Goal: Information Seeking & Learning: Learn about a topic

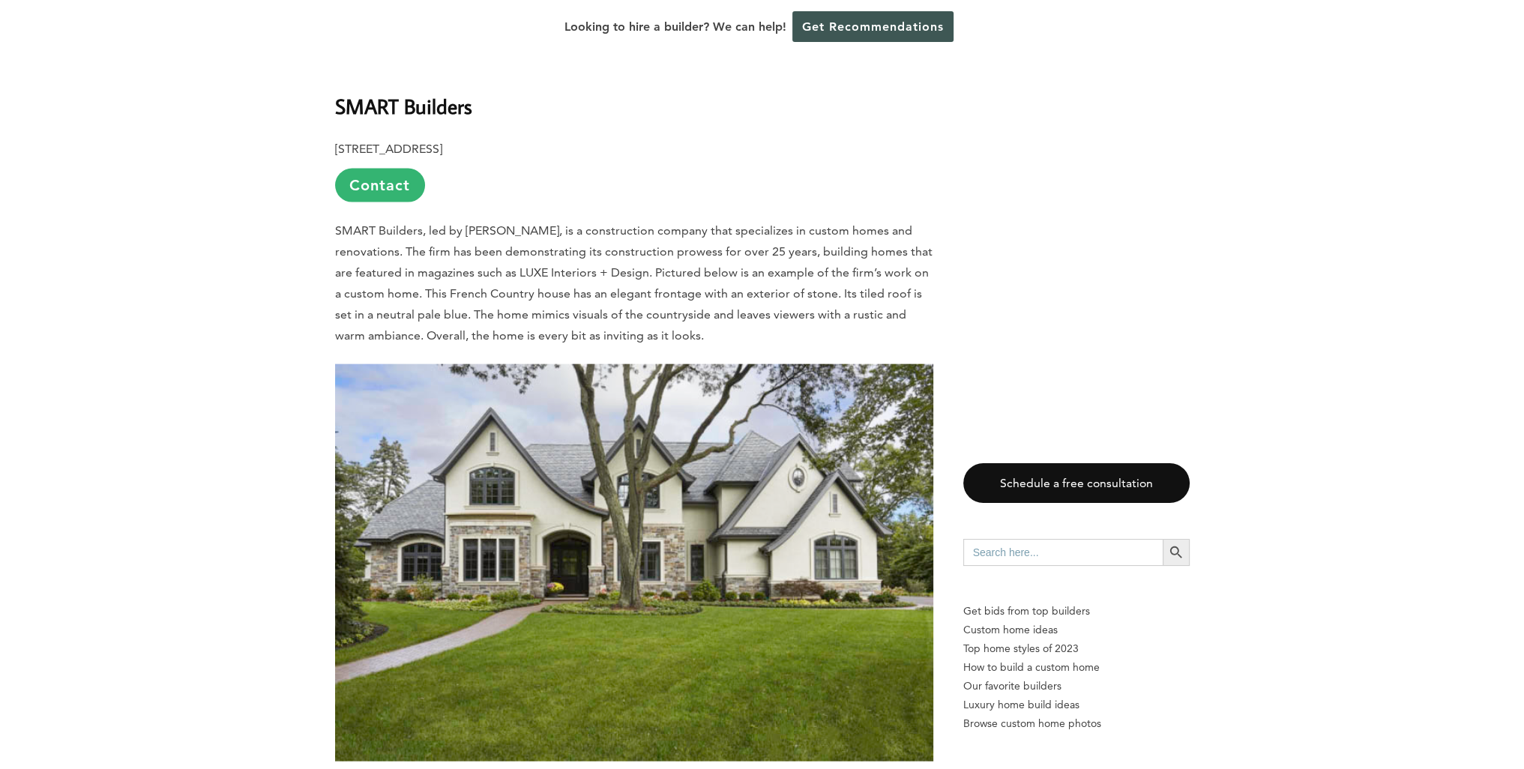
scroll to position [4349, 0]
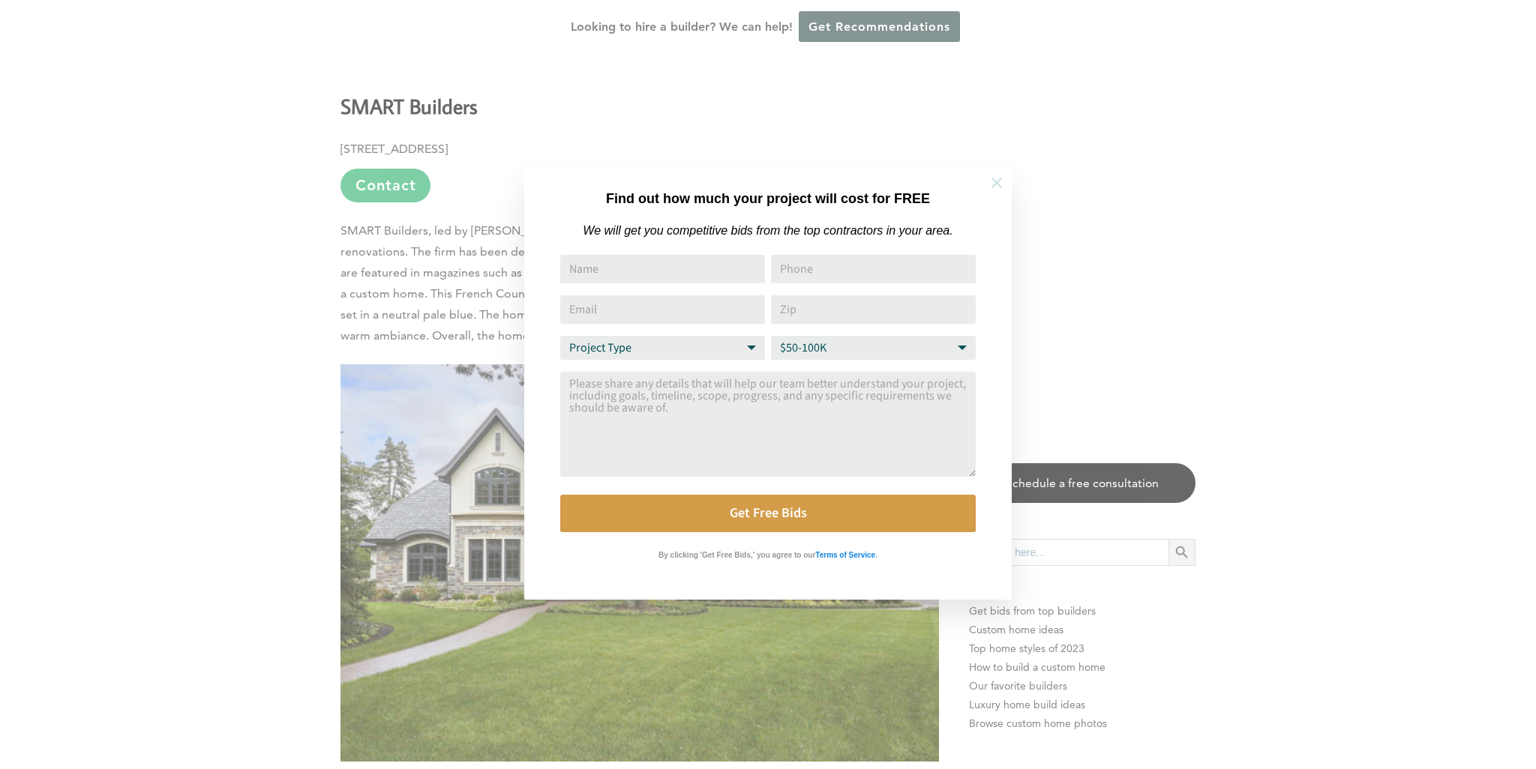
click at [1003, 182] on icon at bounding box center [996, 183] width 16 height 16
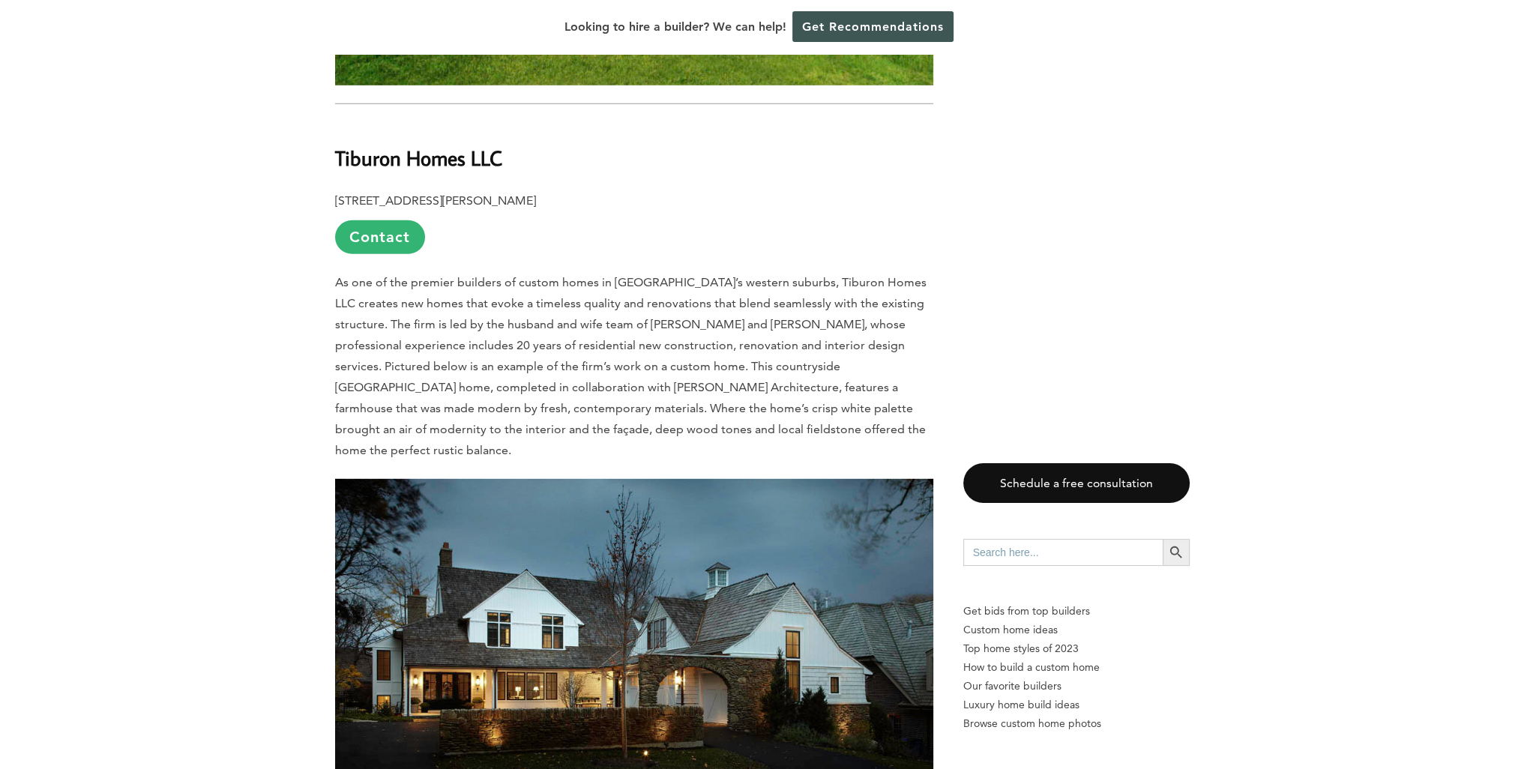
scroll to position [5774, 0]
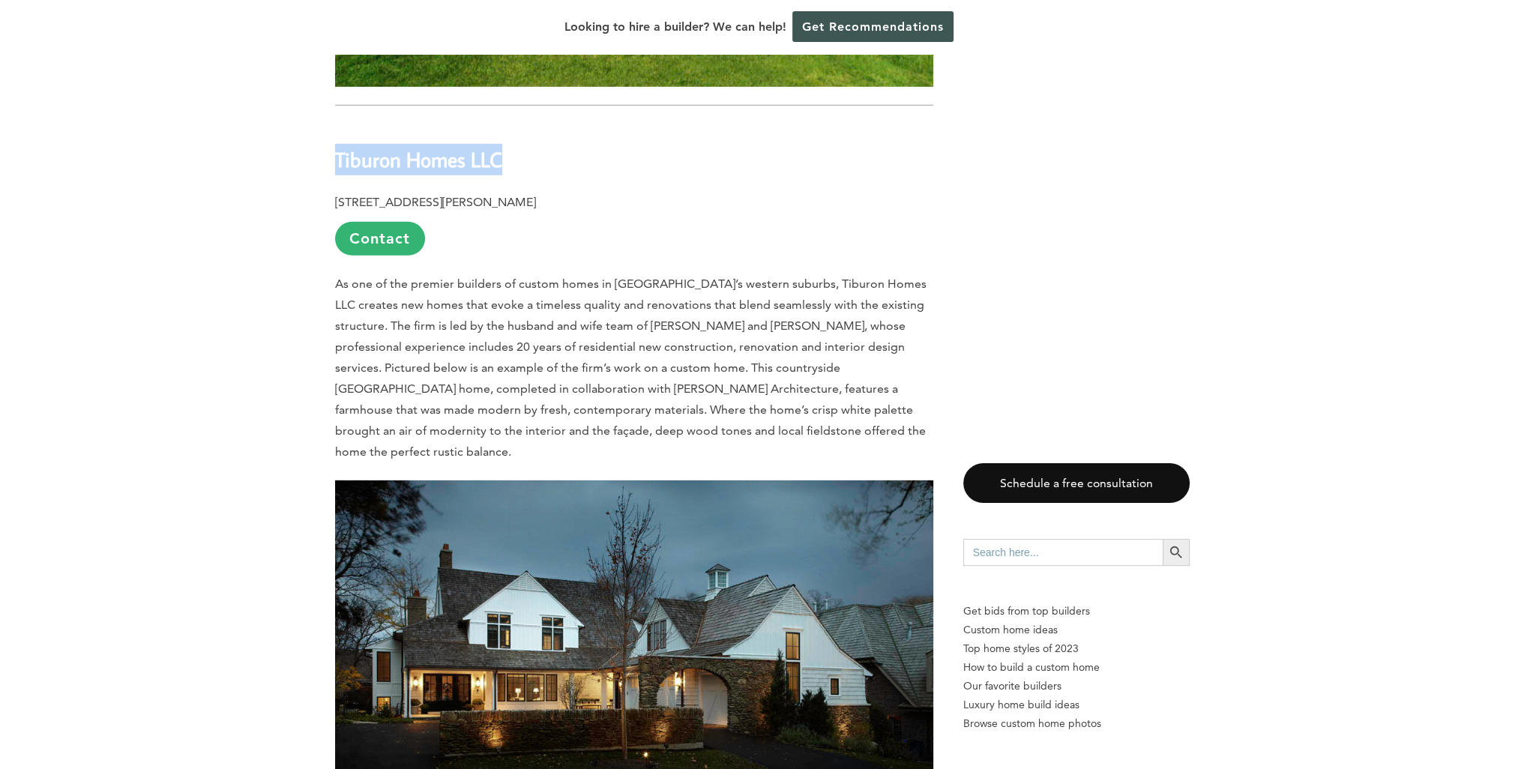
drag, startPoint x: 499, startPoint y: 127, endPoint x: 337, endPoint y: 124, distance: 162.0
click at [337, 146] on b "Tiburon Homes LLC" at bounding box center [418, 159] width 167 height 26
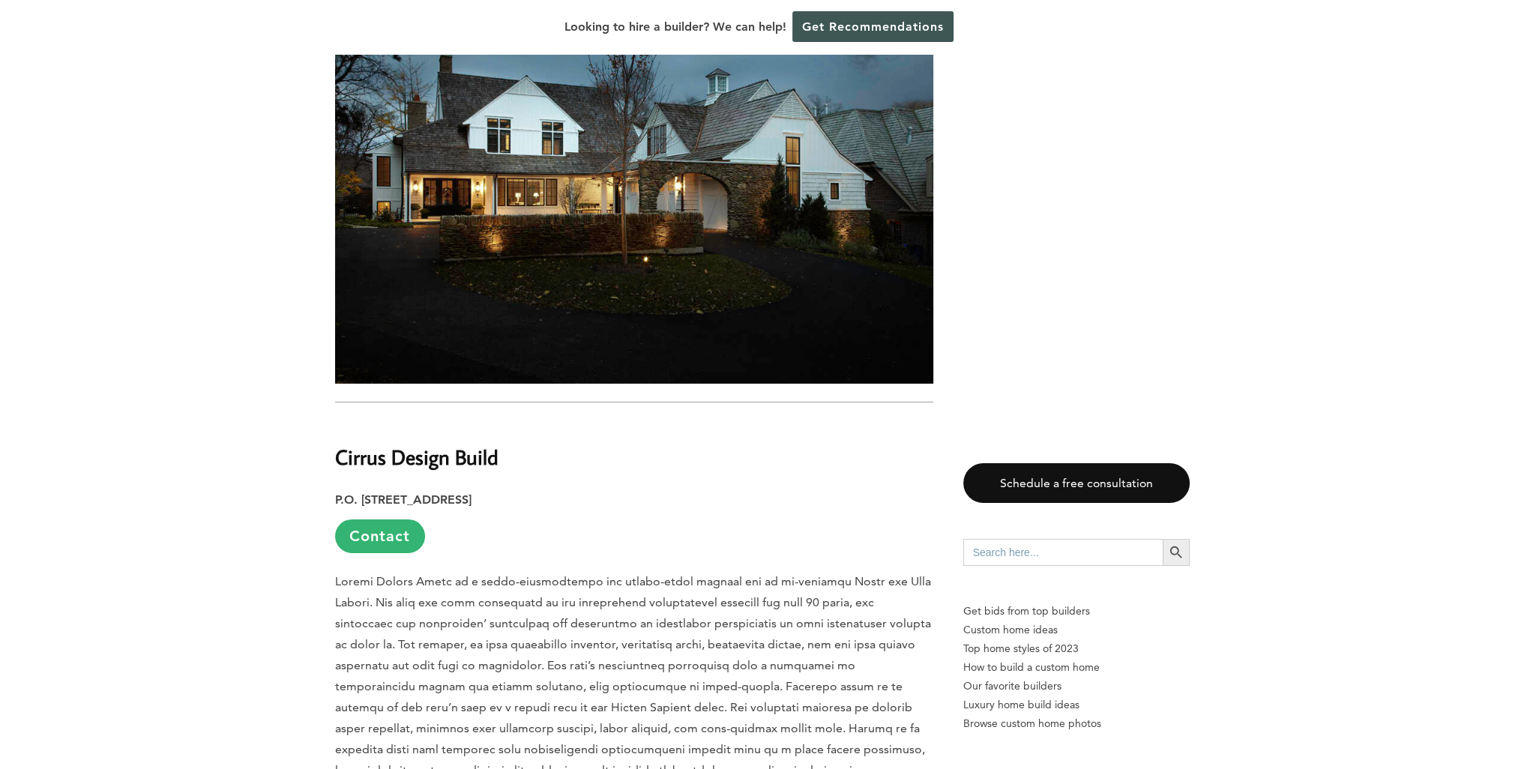
scroll to position [6524, 0]
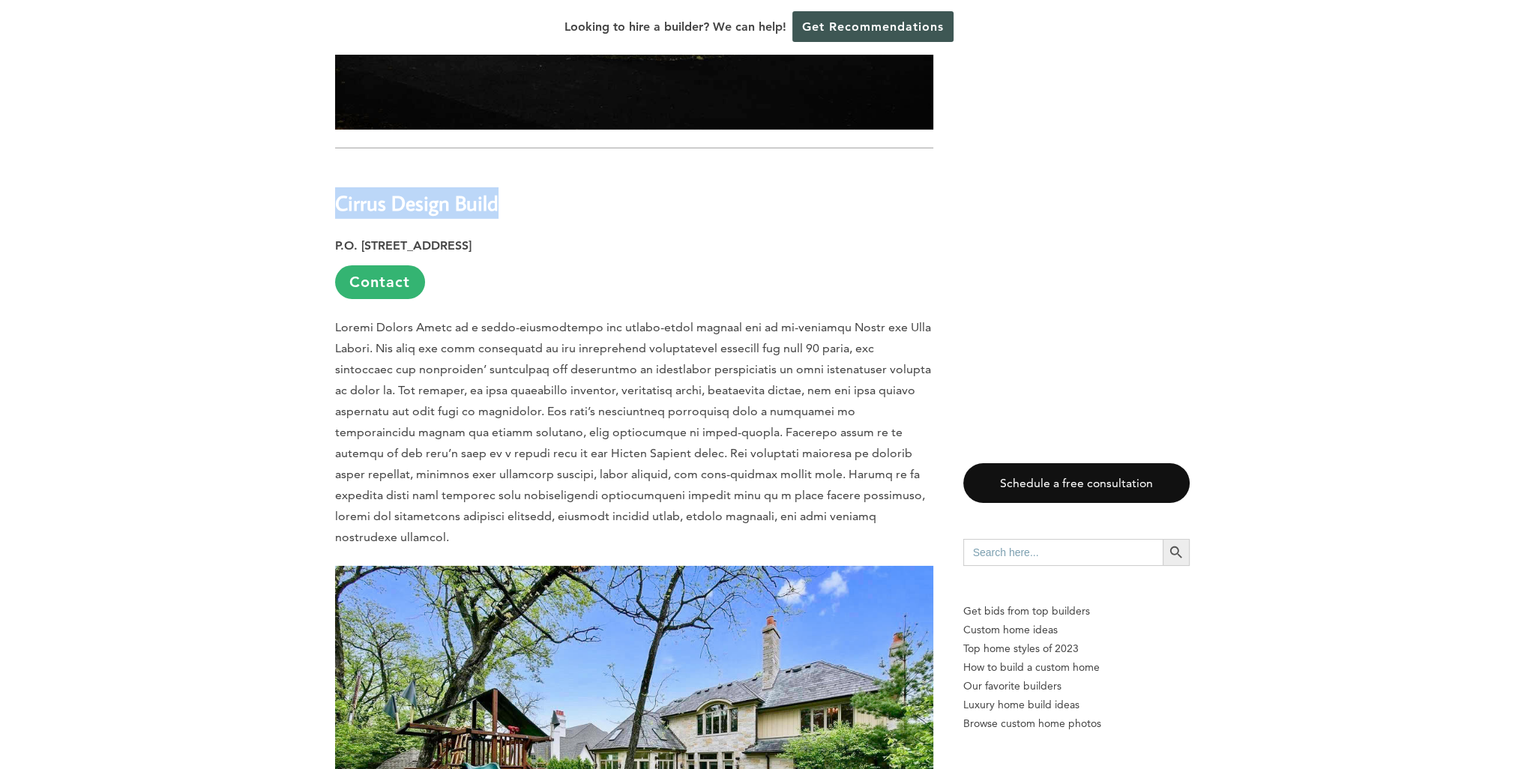
drag, startPoint x: 498, startPoint y: 142, endPoint x: 334, endPoint y: 142, distance: 164.2
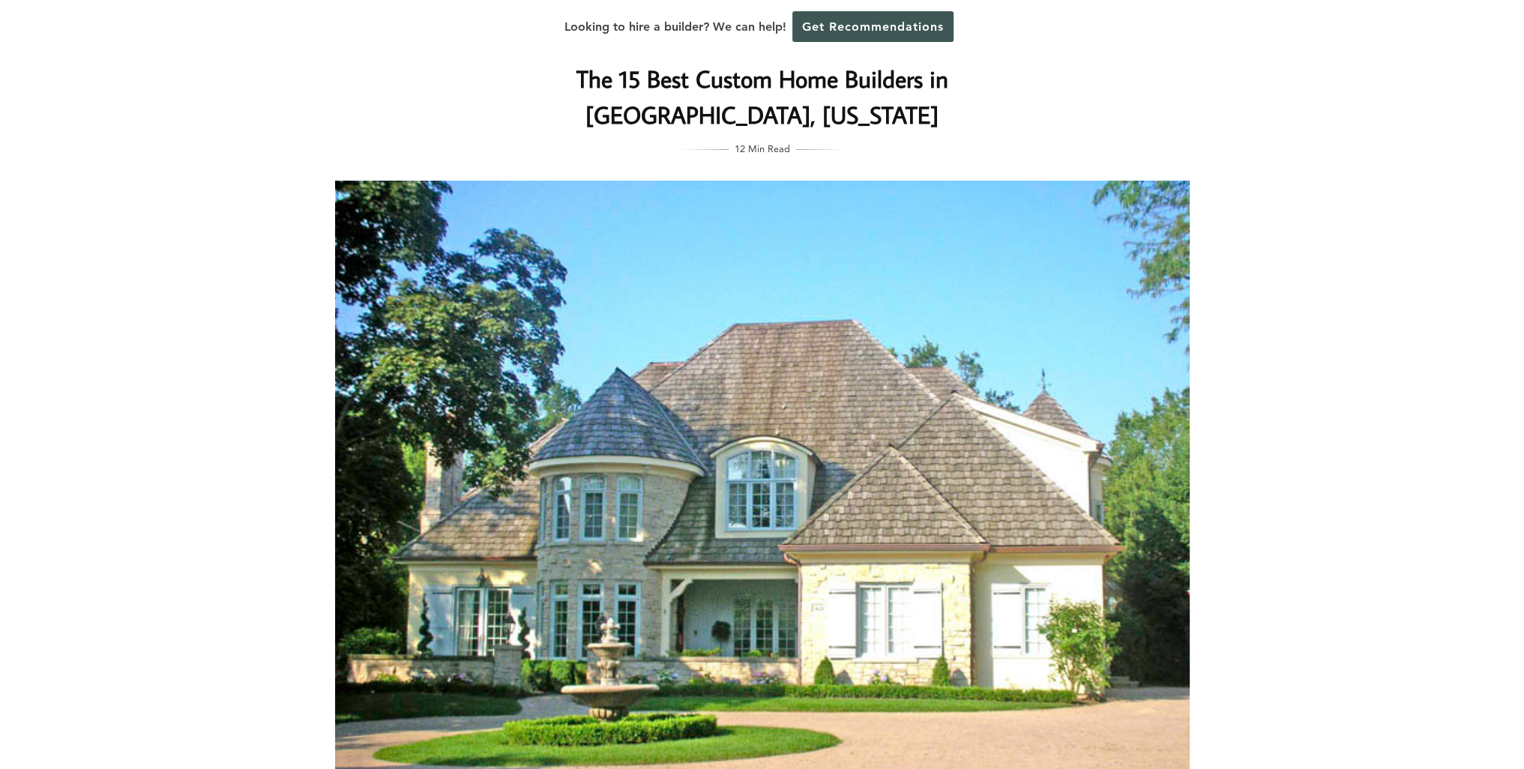
scroll to position [0, 0]
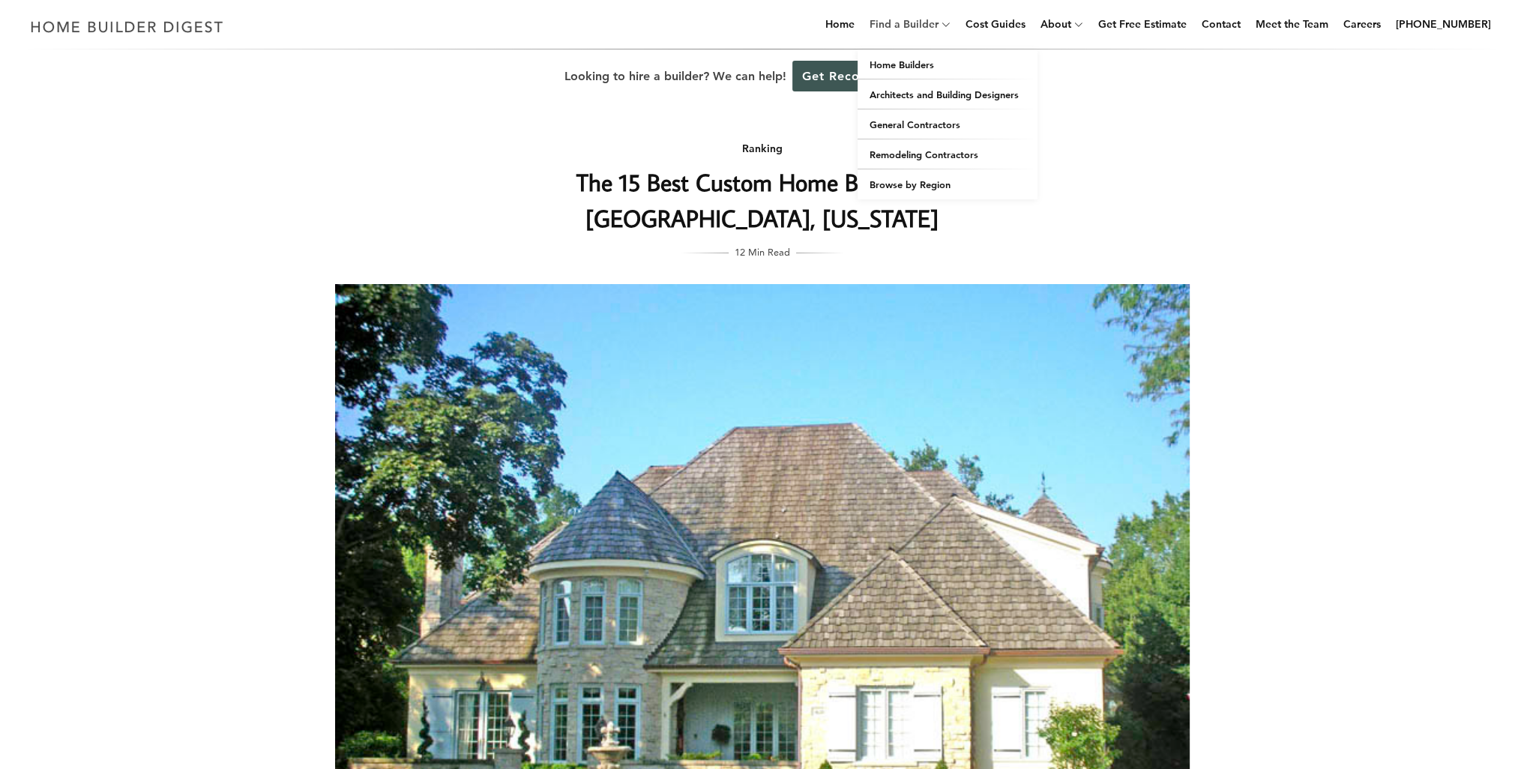
click at [939, 31] on link "Find a Builder" at bounding box center [901, 24] width 75 height 48
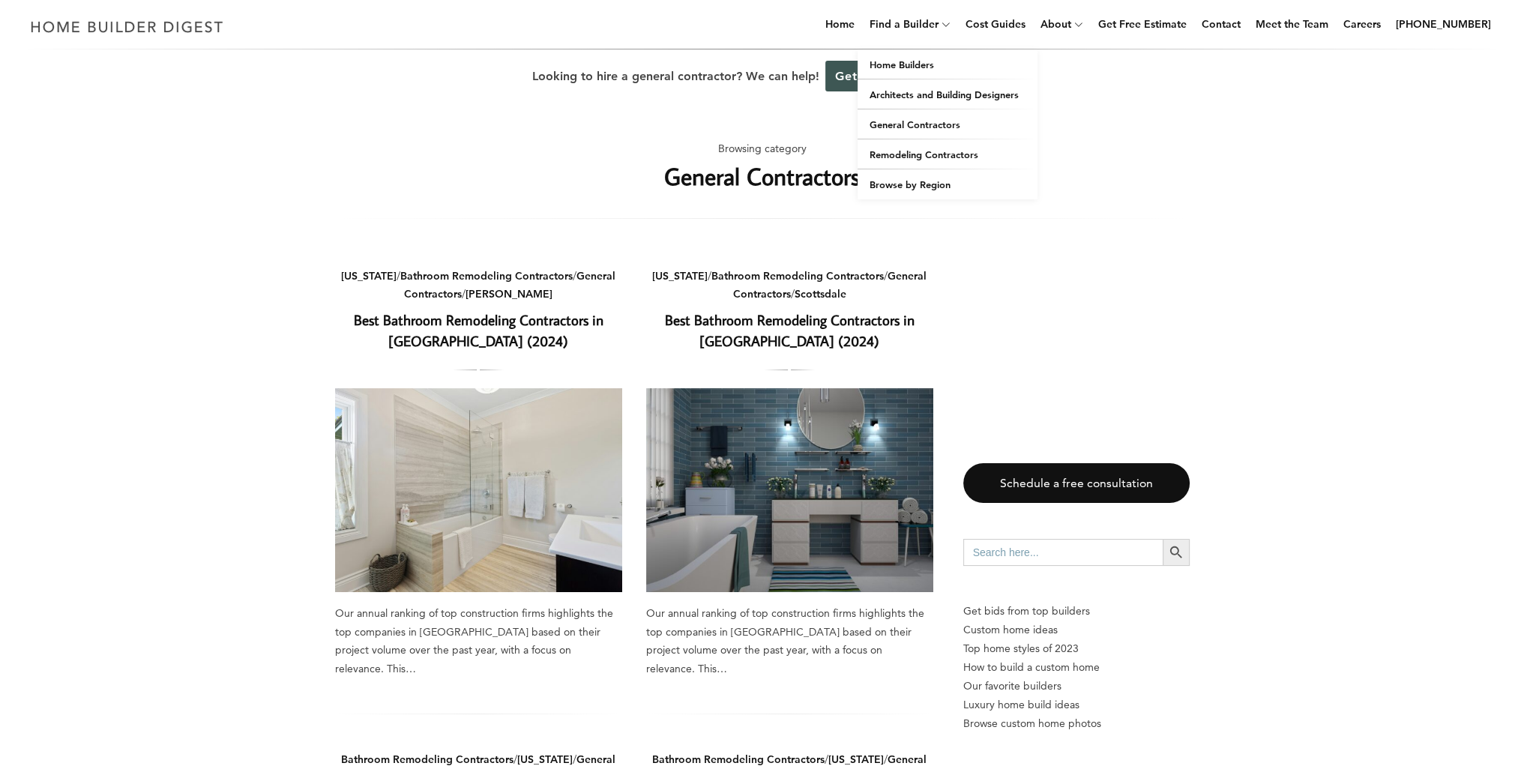
click at [957, 23] on span at bounding box center [948, 25] width 18 height 48
click at [951, 29] on icon at bounding box center [946, 24] width 9 height 11
drag, startPoint x: 959, startPoint y: 54, endPoint x: 1303, endPoint y: 124, distance: 350.4
click at [957, 22] on span at bounding box center [948, 25] width 18 height 48
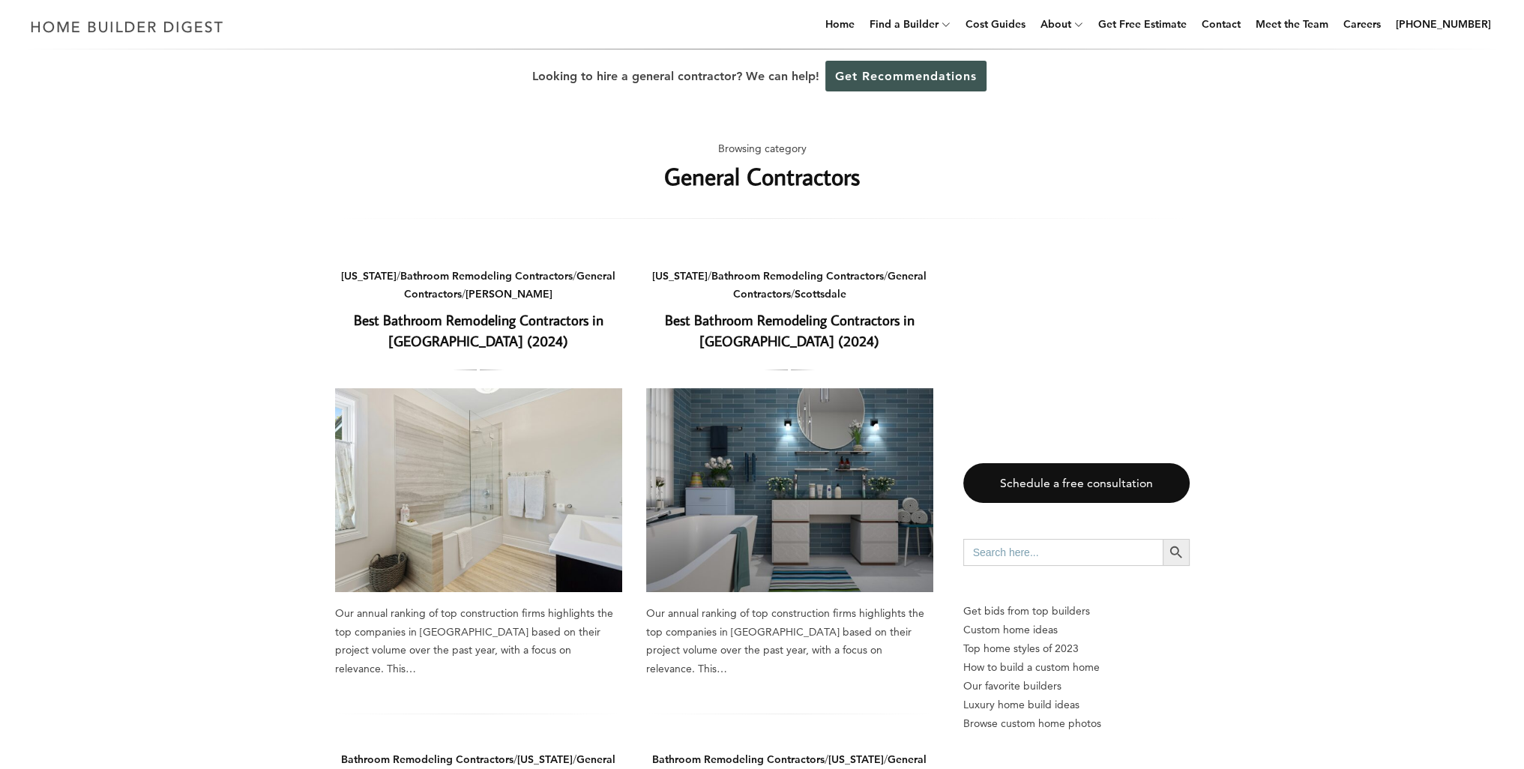
click at [966, 59] on div "Looking to hire a general contractor? We can help! Get Recommendations" at bounding box center [762, 76] width 1524 height 54
click at [951, 28] on icon at bounding box center [946, 24] width 9 height 11
click at [959, 70] on link "Home Builders" at bounding box center [948, 64] width 180 height 30
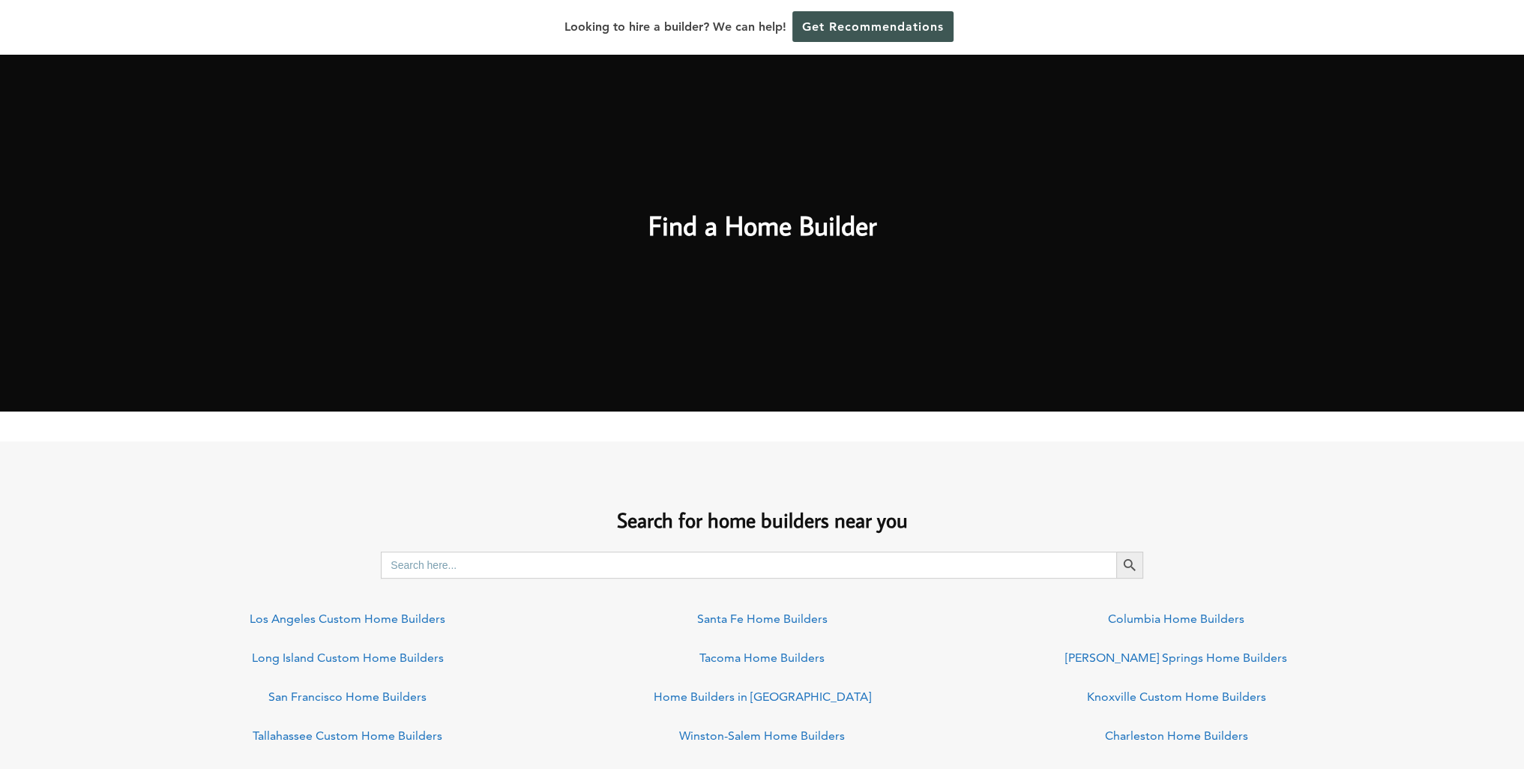
scroll to position [975, 0]
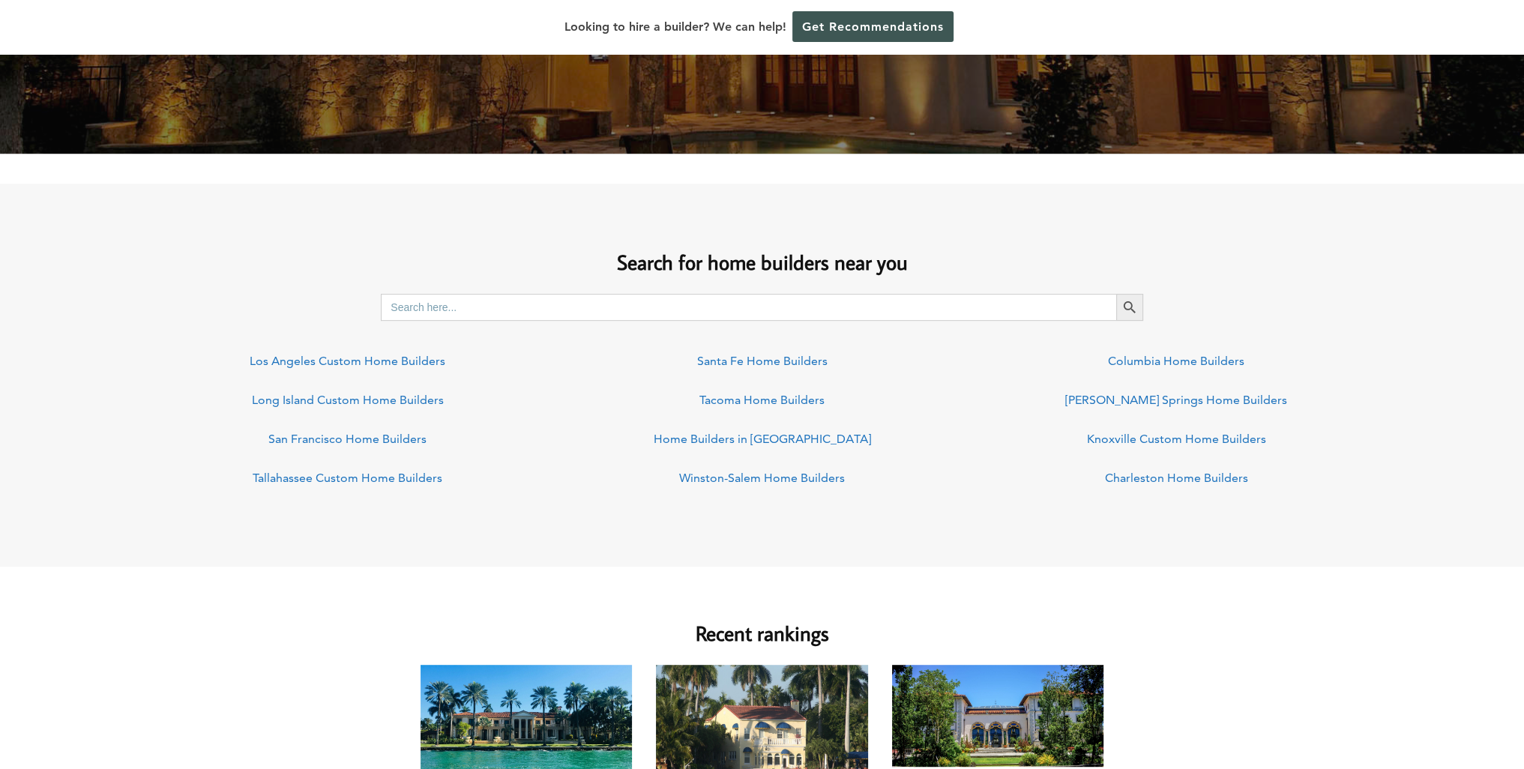
click at [481, 310] on input "Search for:" at bounding box center [749, 307] width 736 height 27
type input "chicago"
click at [1117, 294] on button "Search Button" at bounding box center [1130, 307] width 27 height 27
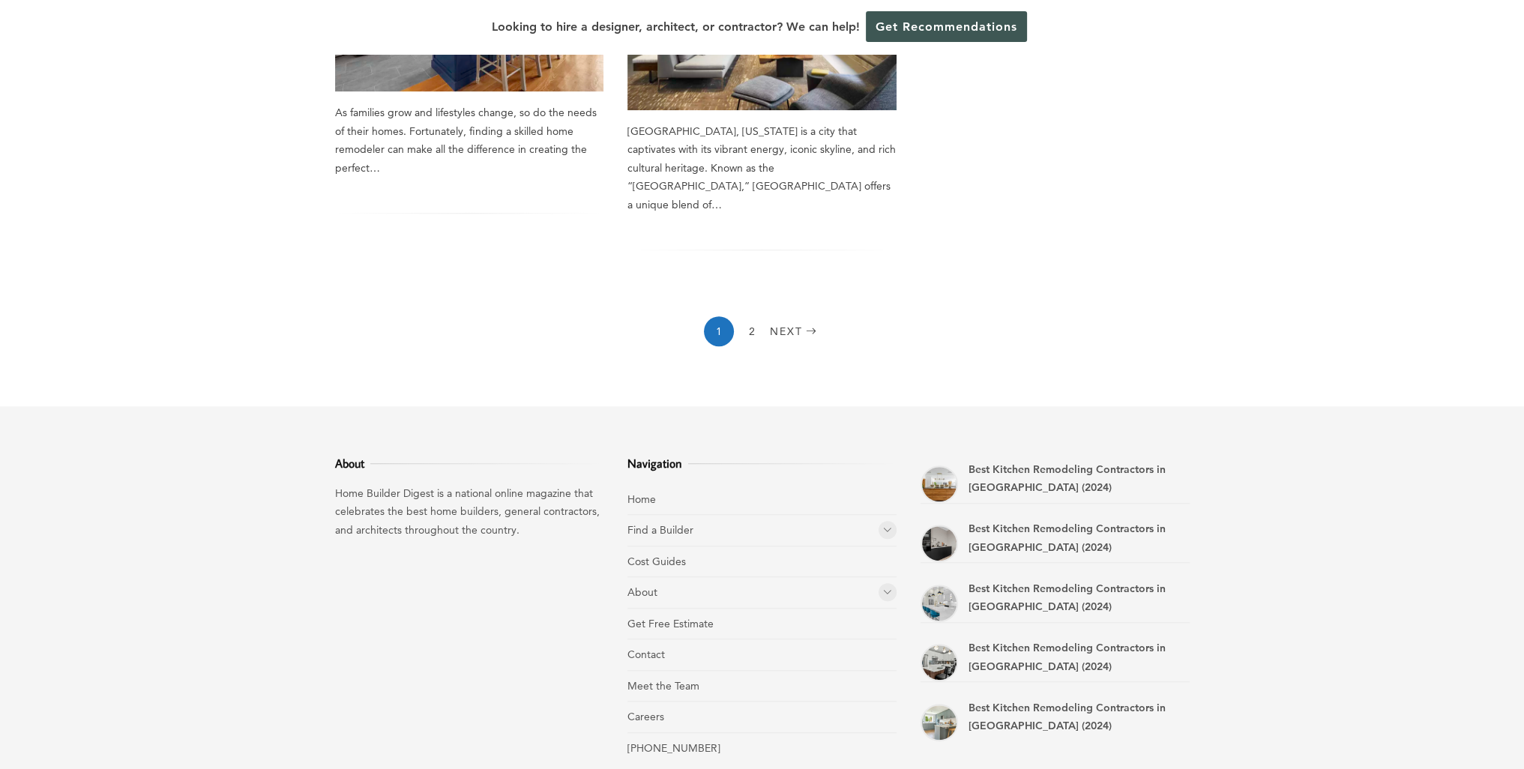
scroll to position [1425, 0]
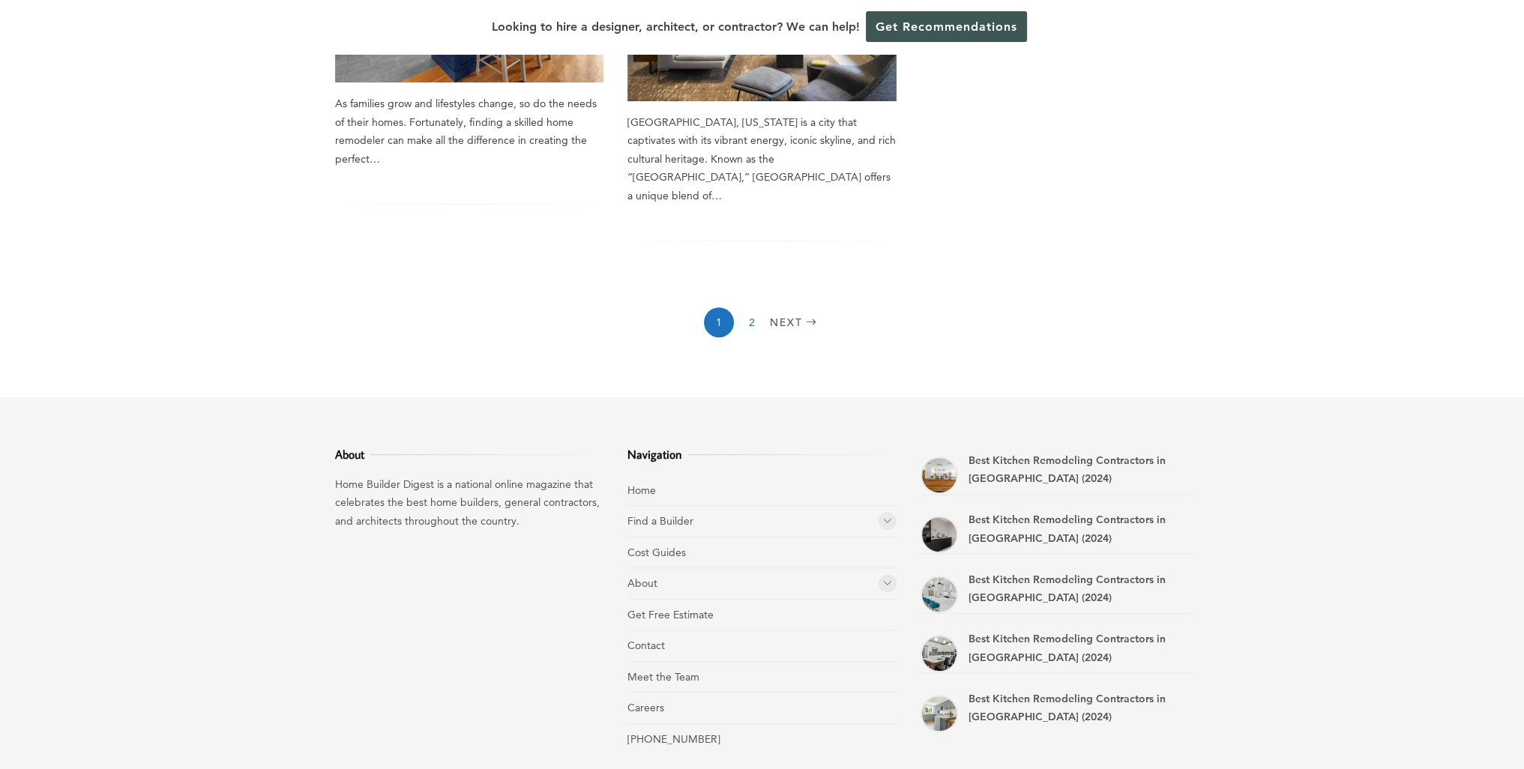
click at [754, 307] on link "2" at bounding box center [752, 322] width 30 height 30
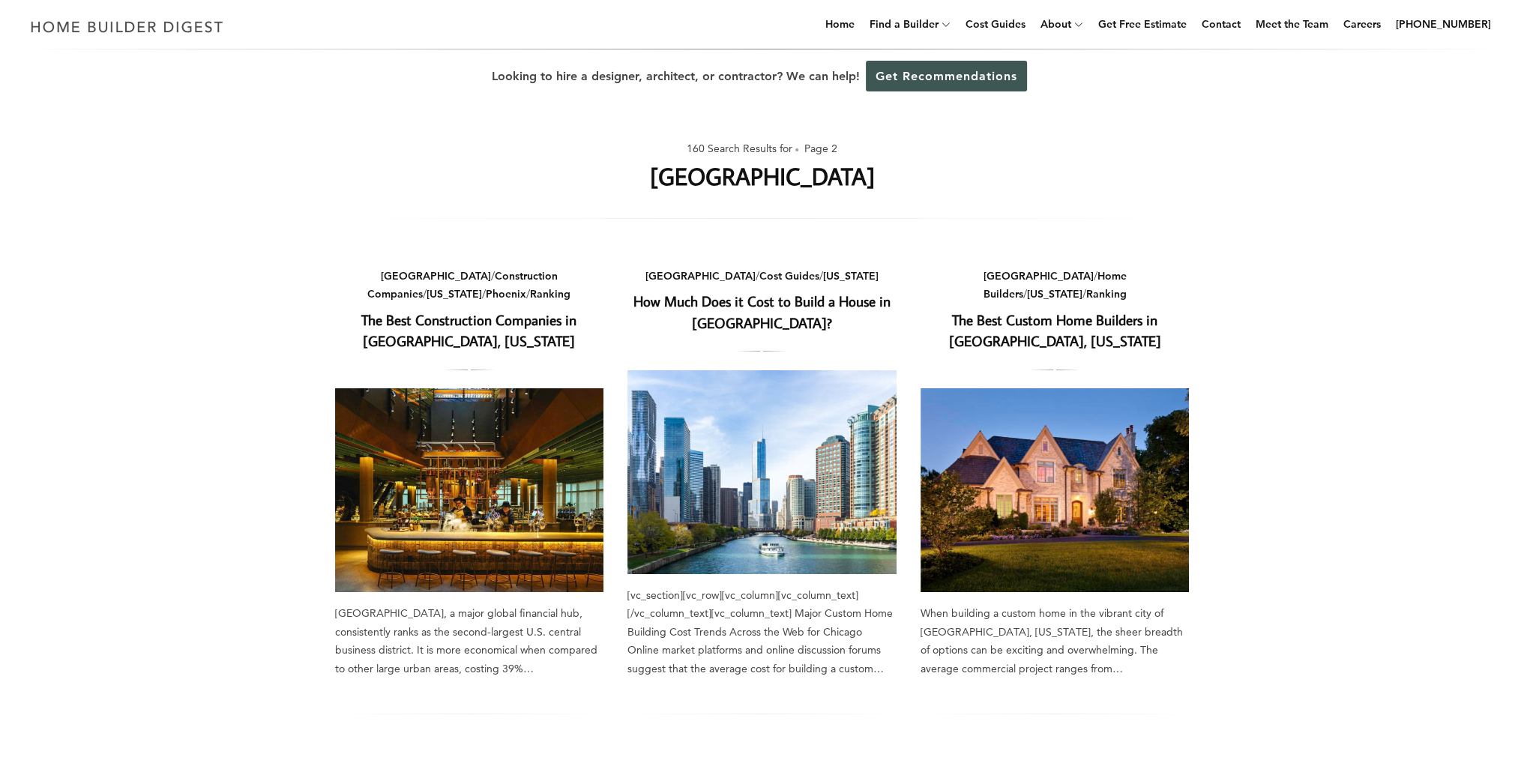
click at [1071, 310] on link "The Best Custom Home Builders in Chicago, Illinois" at bounding box center [1055, 330] width 212 height 40
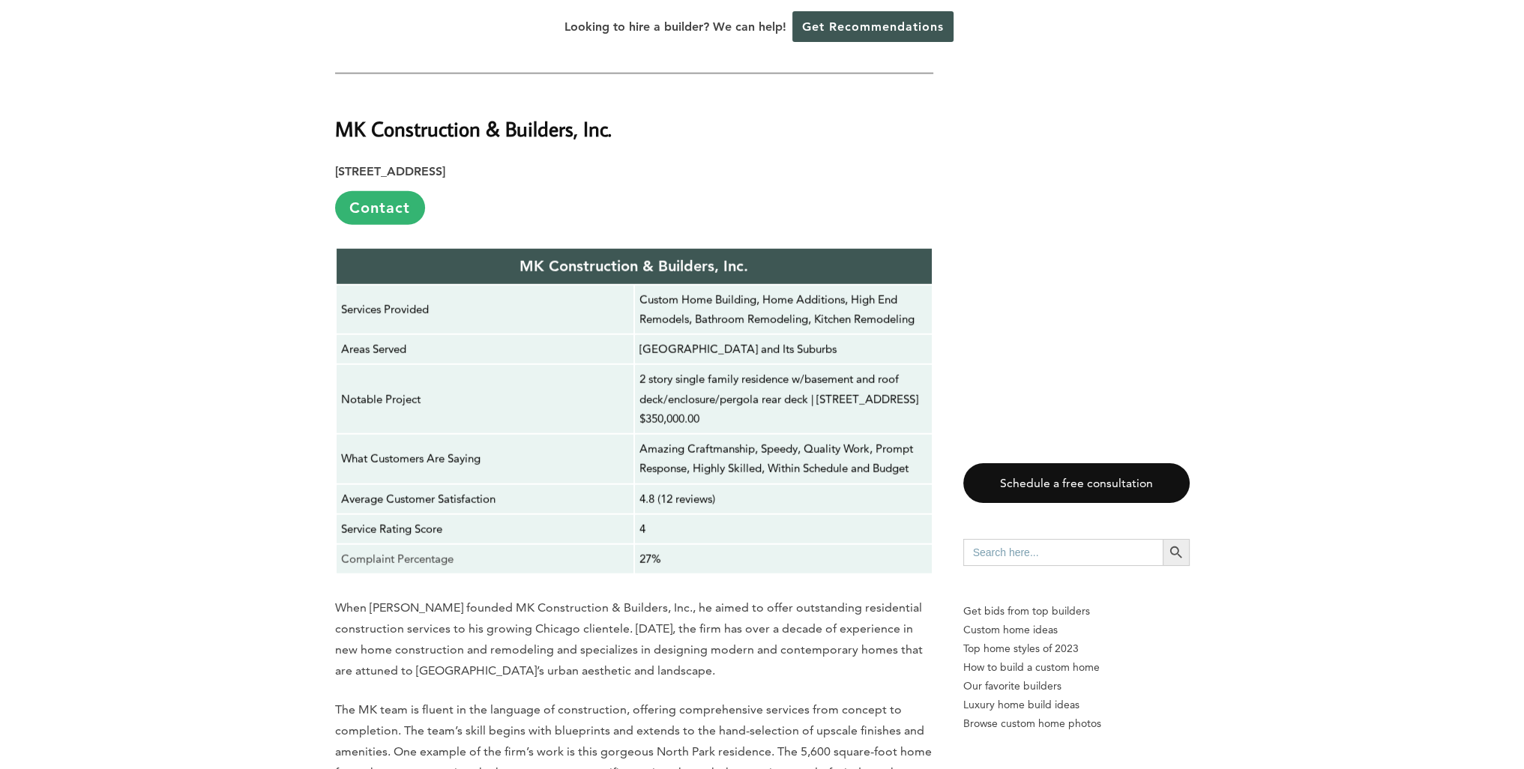
scroll to position [12748, 0]
